Goal: Transaction & Acquisition: Purchase product/service

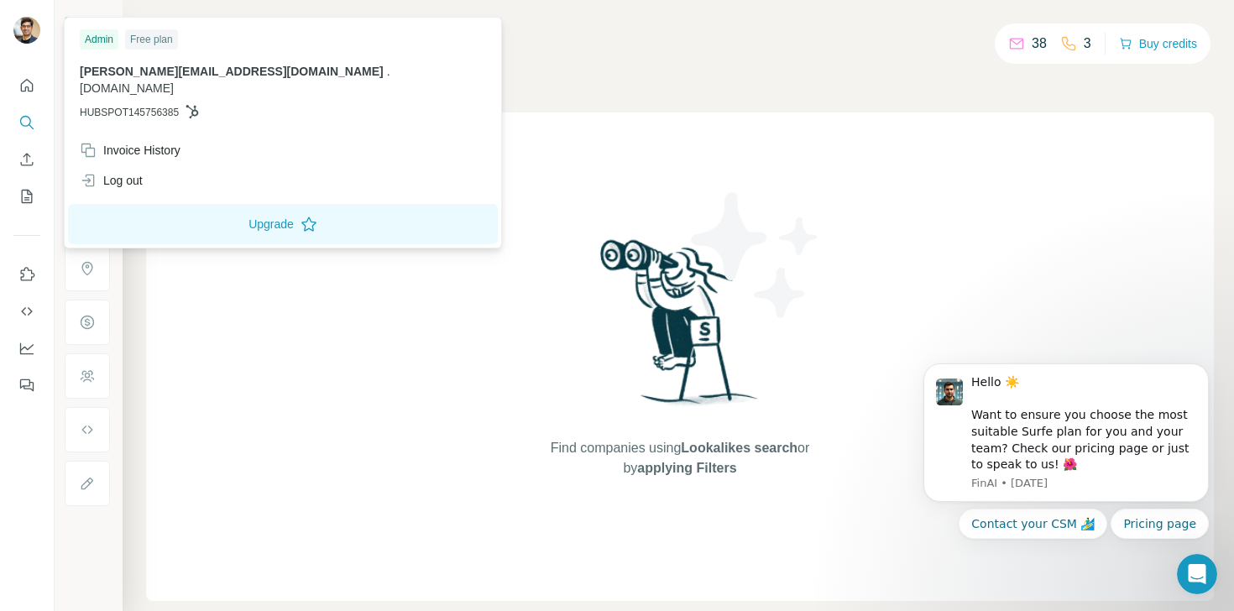
click at [33, 36] on img at bounding box center [26, 30] width 27 height 27
click at [521, 58] on div "Companies People" at bounding box center [680, 71] width 1068 height 35
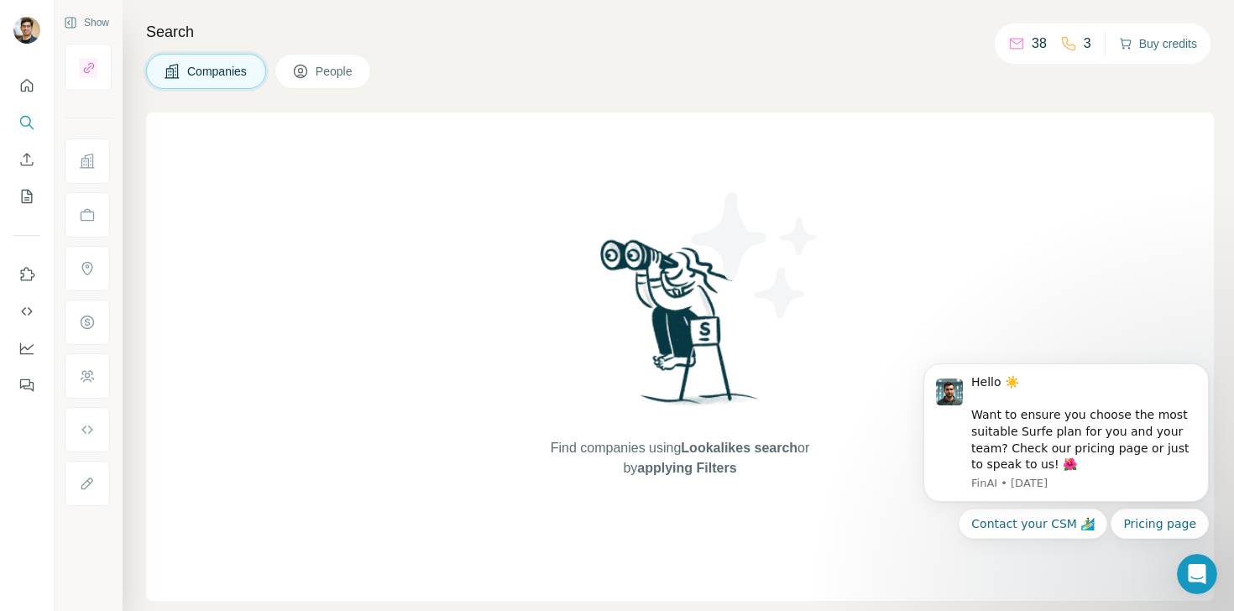
click at [1153, 43] on button "Buy credits" at bounding box center [1158, 44] width 78 height 24
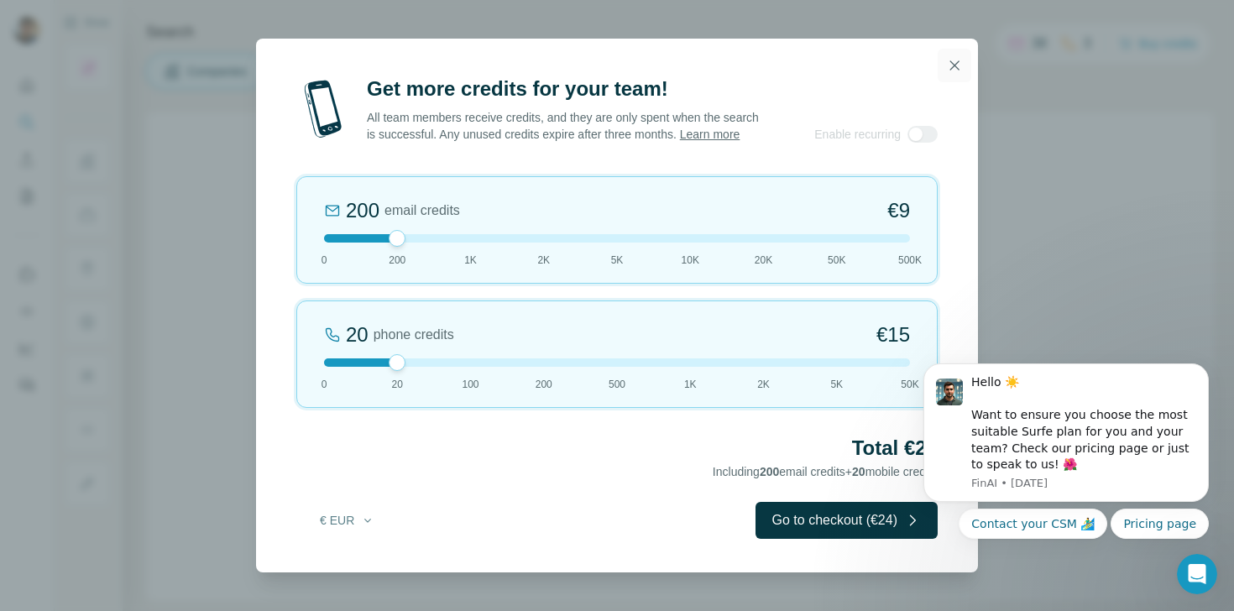
click at [950, 62] on icon "button" at bounding box center [954, 65] width 17 height 17
